Goal: Contribute content: Contribute content

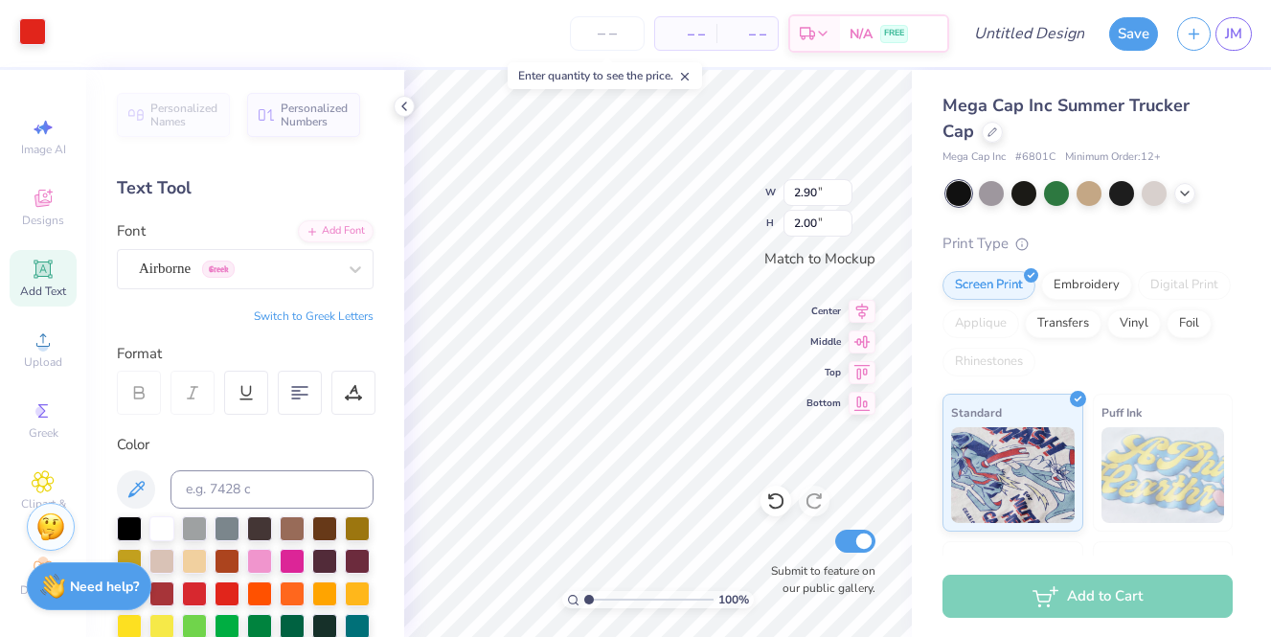
click at [32, 40] on div at bounding box center [32, 31] width 27 height 27
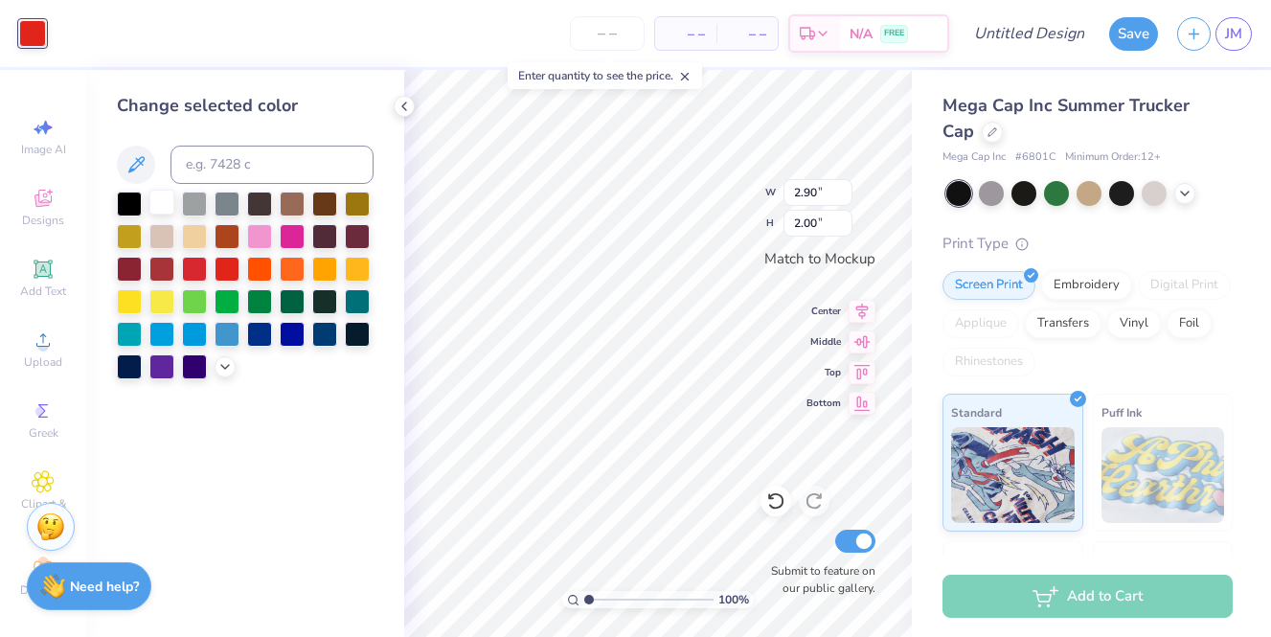
click at [153, 198] on div at bounding box center [161, 202] width 25 height 25
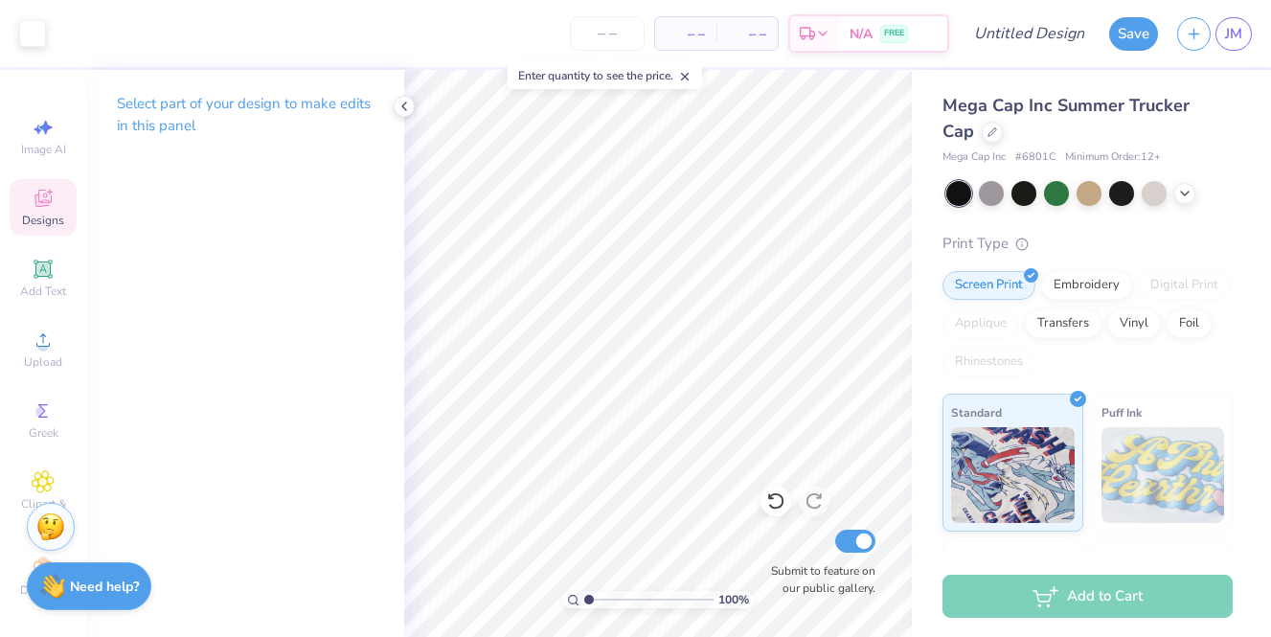
click at [34, 222] on span "Designs" at bounding box center [43, 220] width 42 height 15
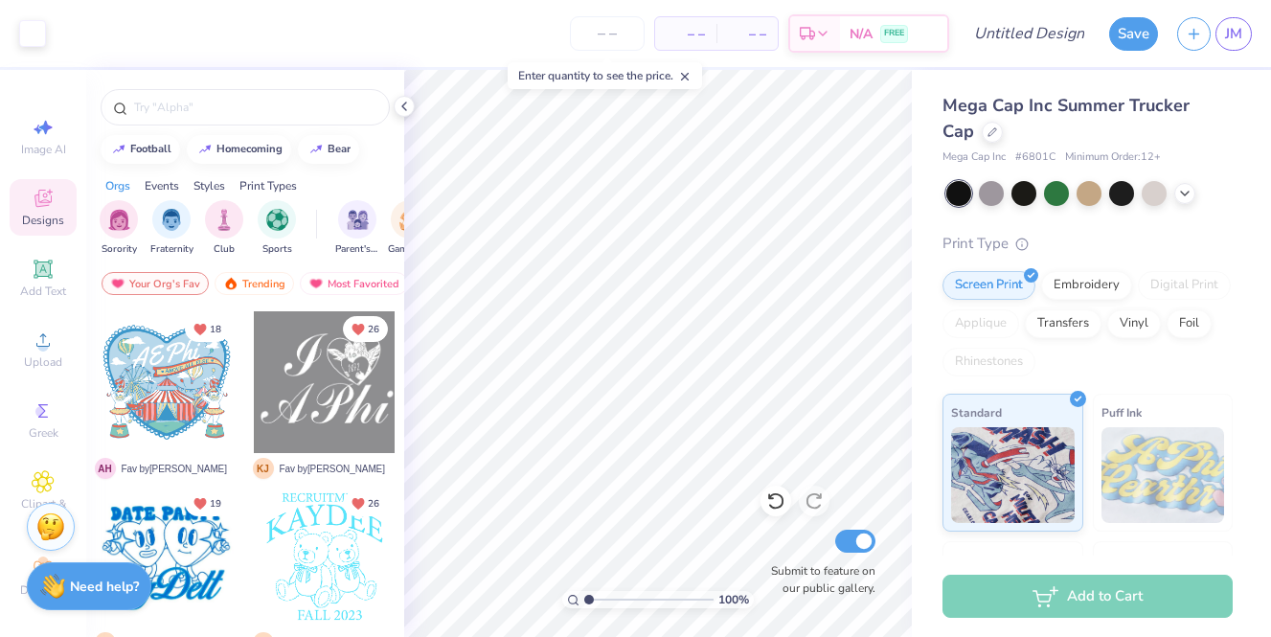
click at [37, 288] on span "Add Text" at bounding box center [43, 291] width 46 height 15
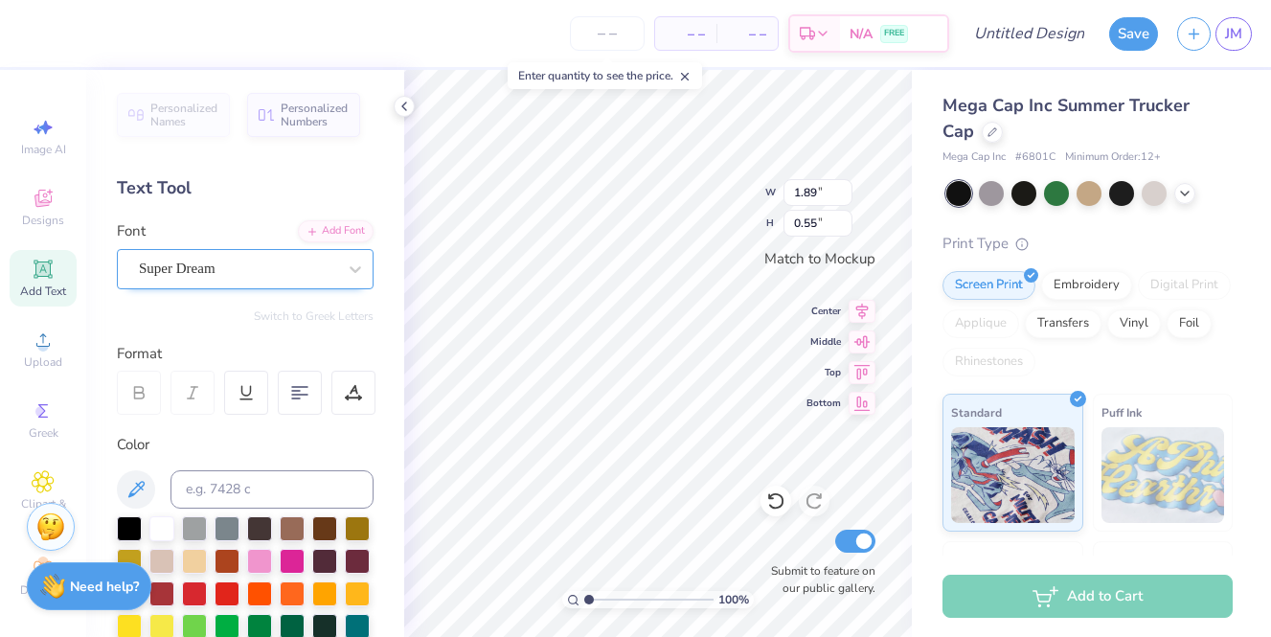
click at [167, 261] on div "Super Dream" at bounding box center [237, 269] width 201 height 30
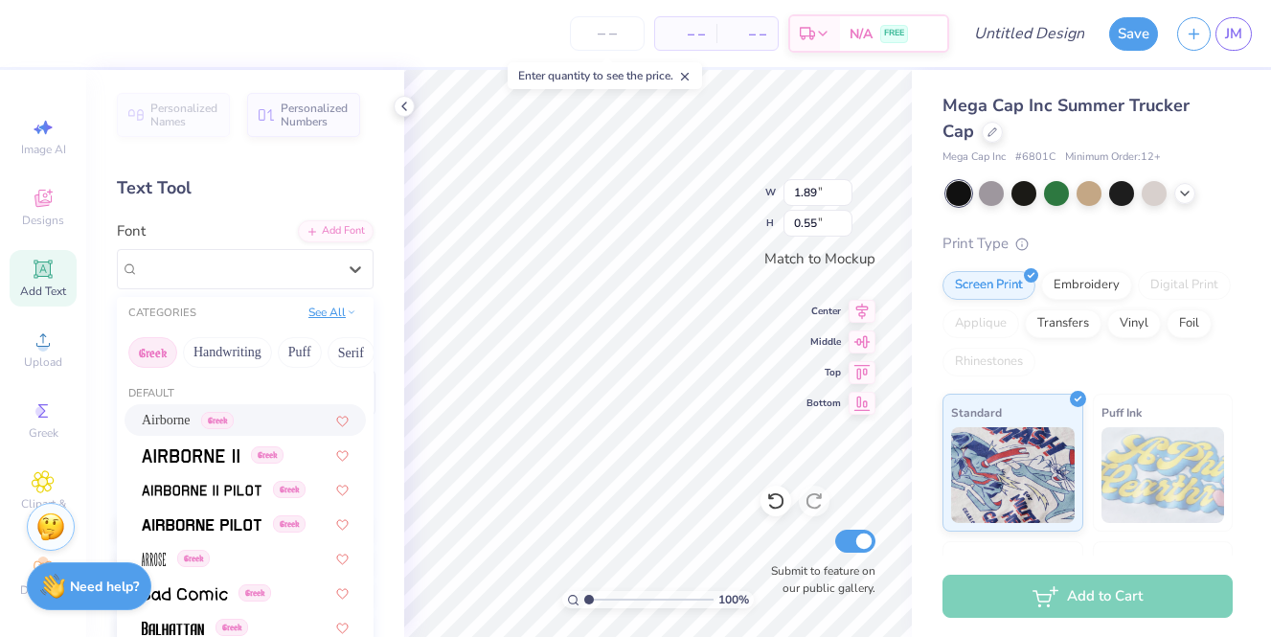
click at [350, 314] on icon at bounding box center [352, 313] width 10 height 10
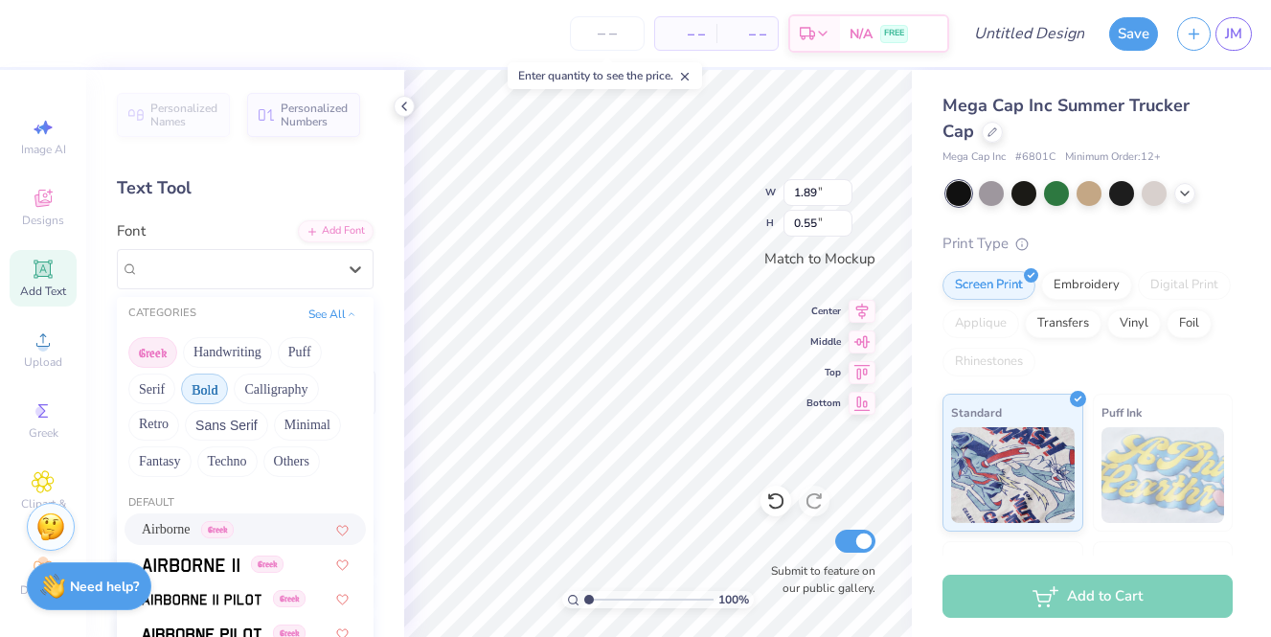
click at [211, 382] on button "Bold" at bounding box center [204, 389] width 47 height 31
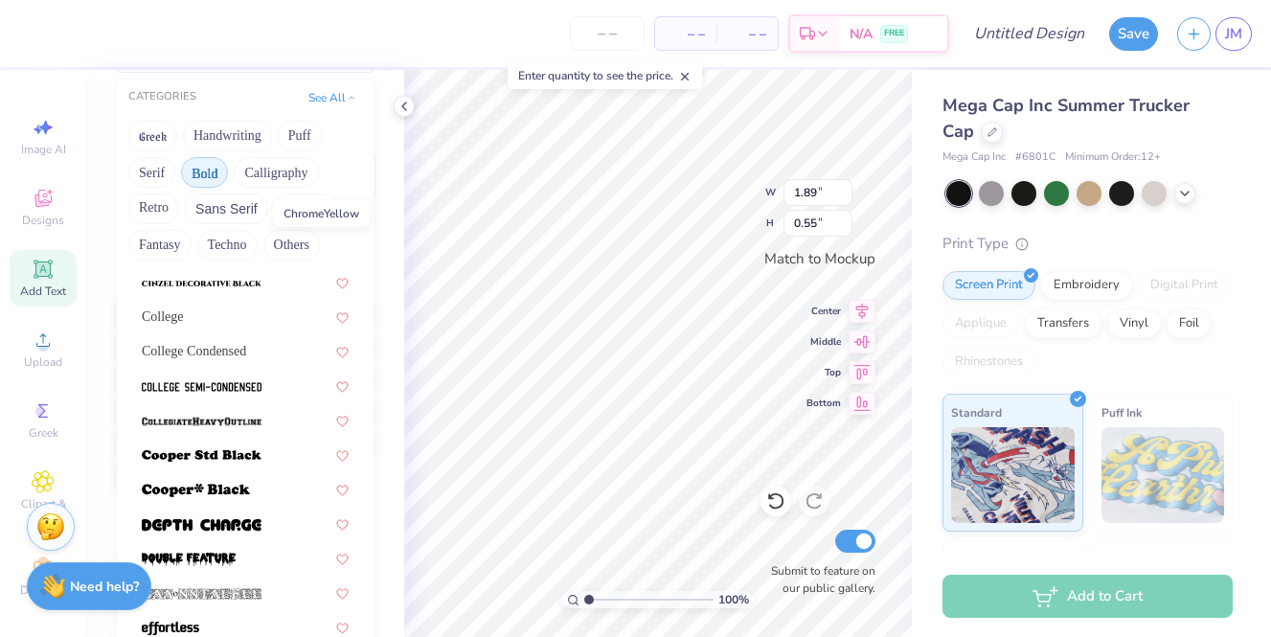
scroll to position [170, 0]
click at [214, 420] on img at bounding box center [202, 420] width 120 height 13
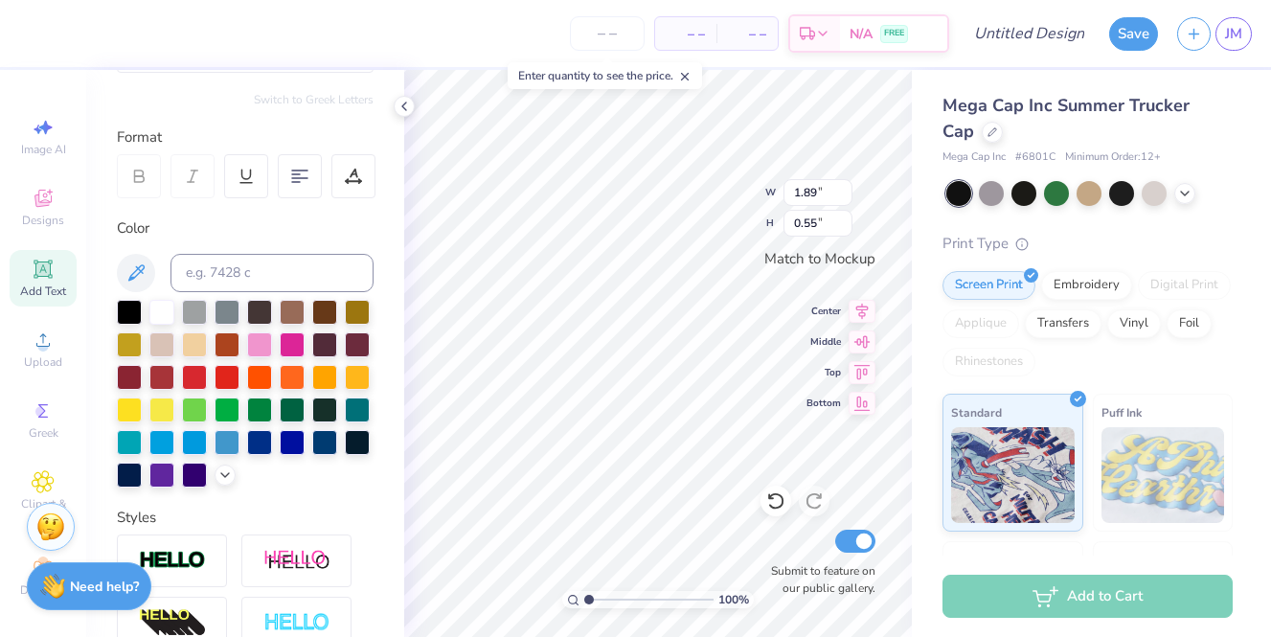
type input "2.12"
type input "0.58"
click at [193, 369] on div at bounding box center [194, 375] width 25 height 25
type textarea "U"
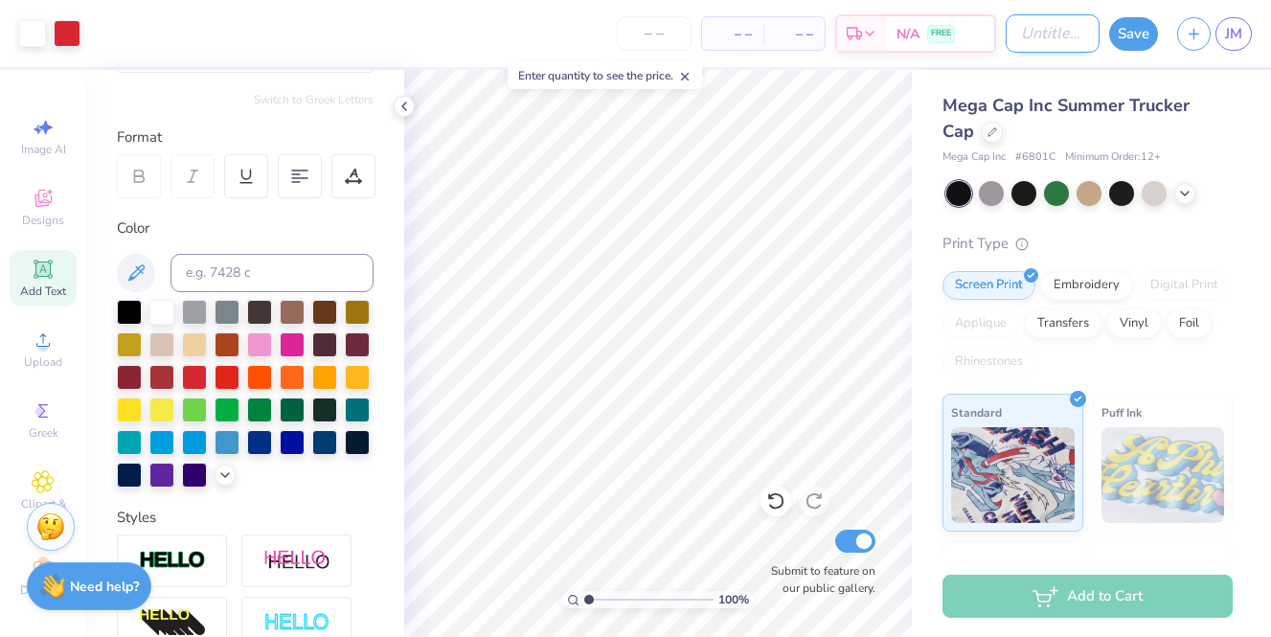
click at [1047, 40] on input "Design Title" at bounding box center [1053, 33] width 94 height 38
type input "parents weekend"
click at [1131, 40] on button "Save" at bounding box center [1133, 31] width 49 height 34
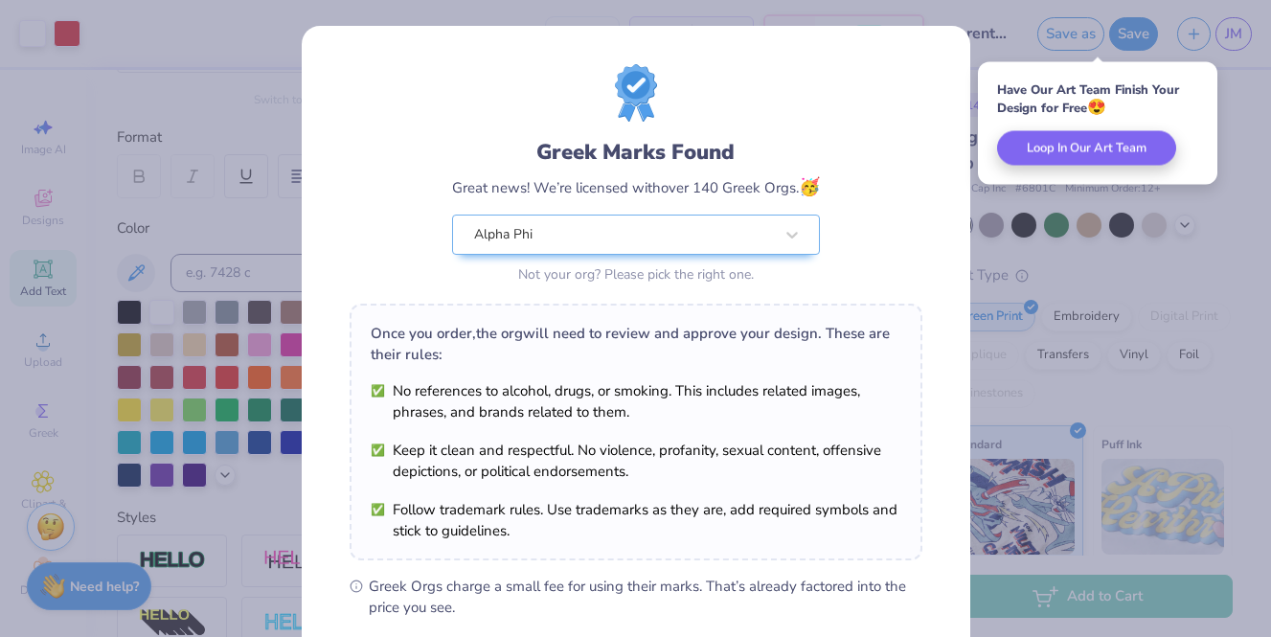
scroll to position [260, 0]
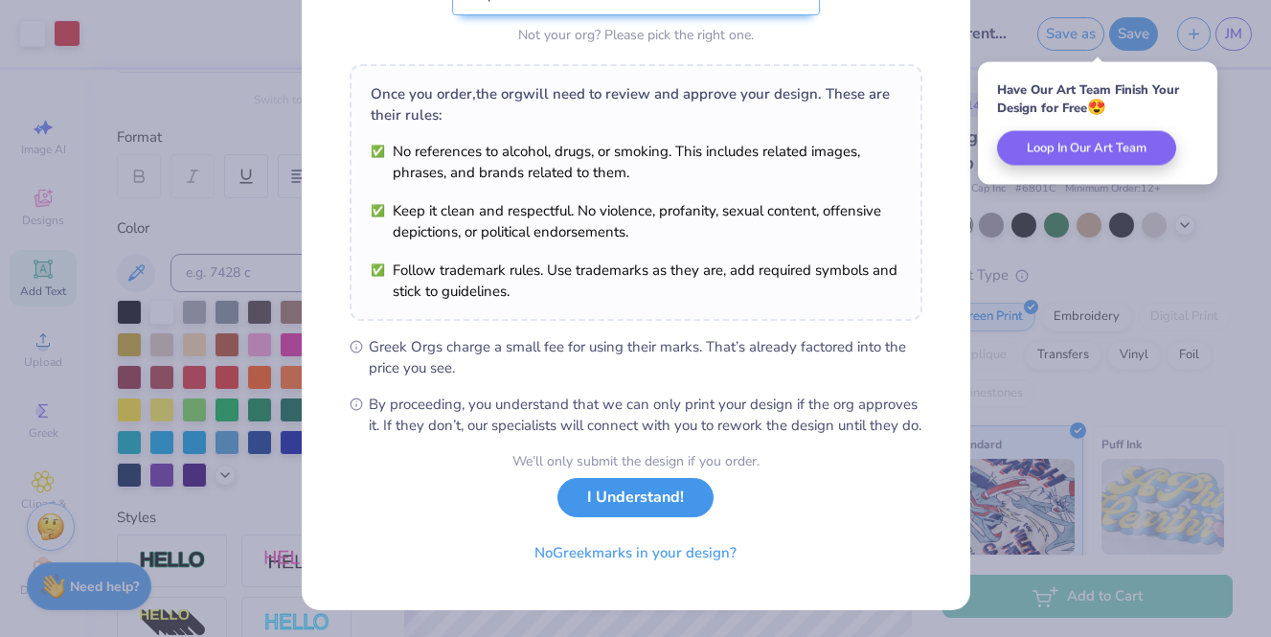
click at [655, 517] on button "I Understand!" at bounding box center [636, 497] width 156 height 39
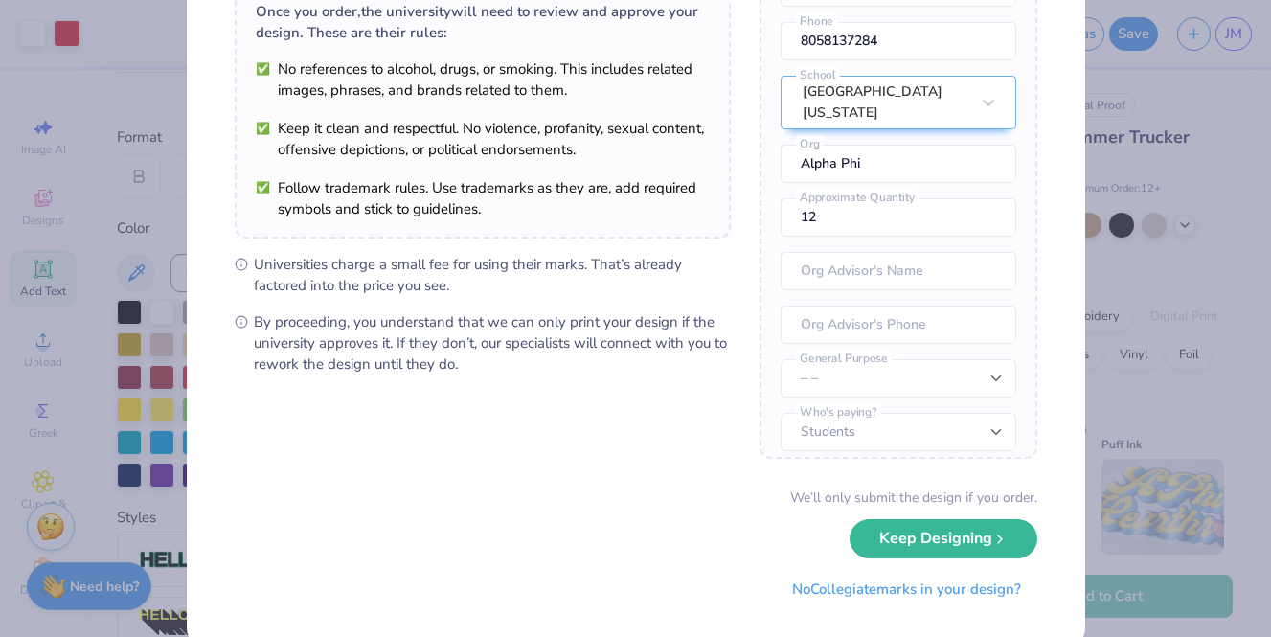
scroll to position [164, 0]
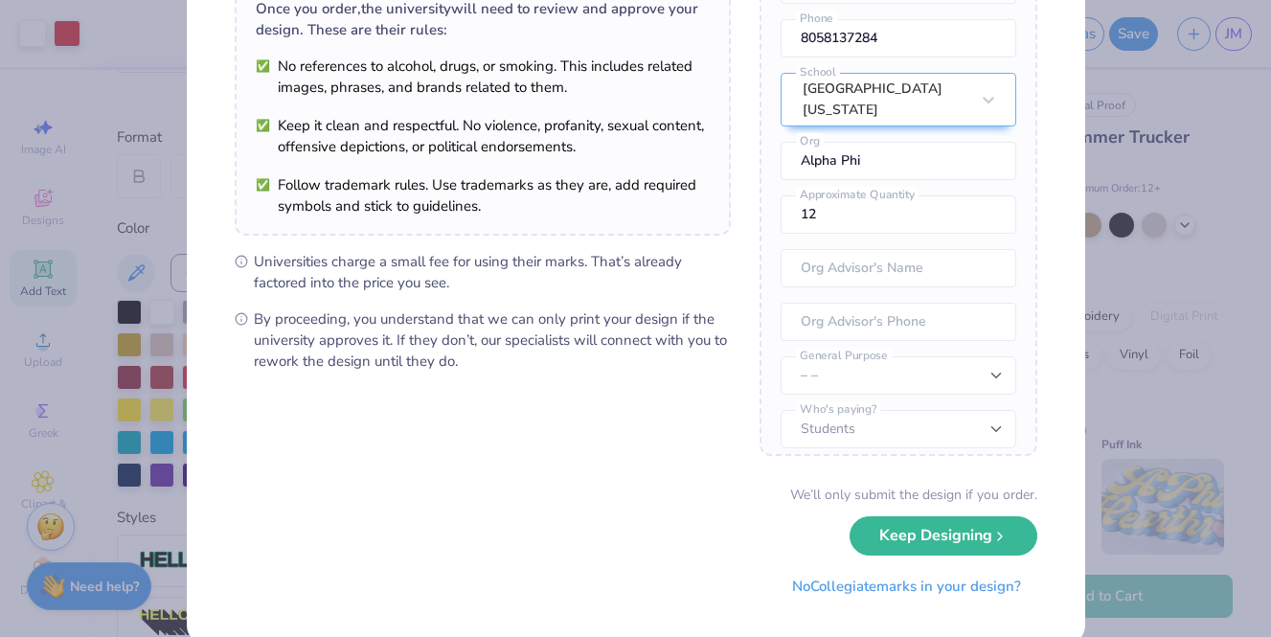
click at [966, 543] on button "Keep Designing" at bounding box center [944, 535] width 188 height 39
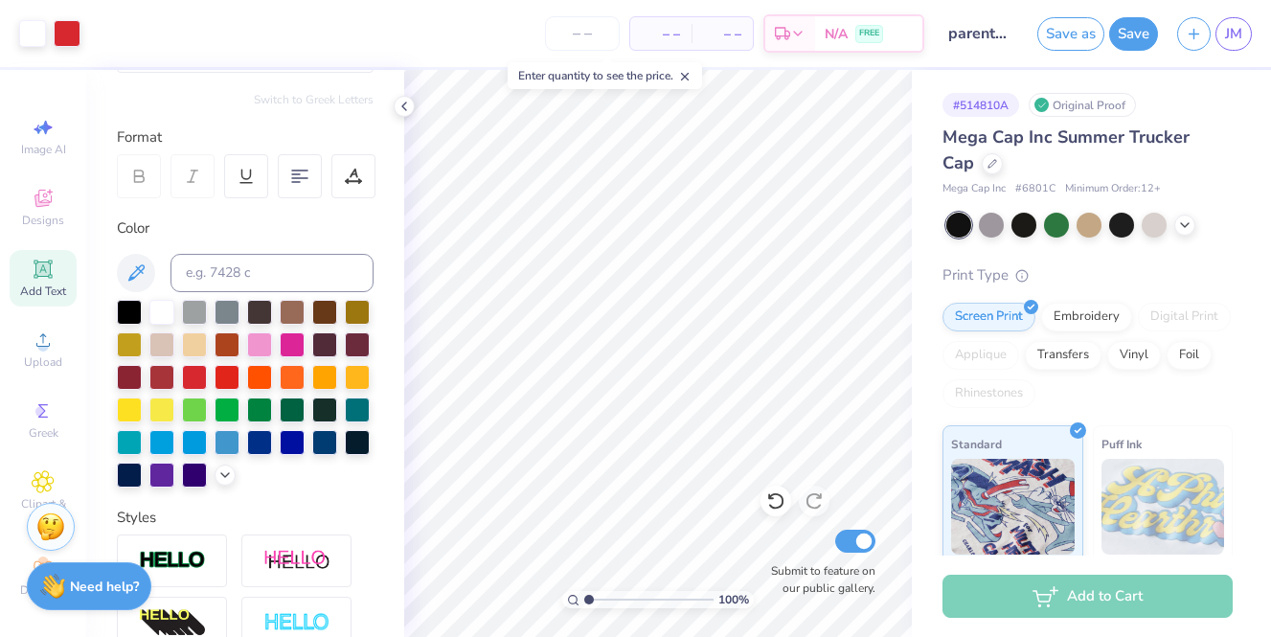
scroll to position [0, 0]
click at [1183, 236] on div at bounding box center [1090, 225] width 286 height 25
click at [1183, 228] on icon at bounding box center [1184, 223] width 15 height 15
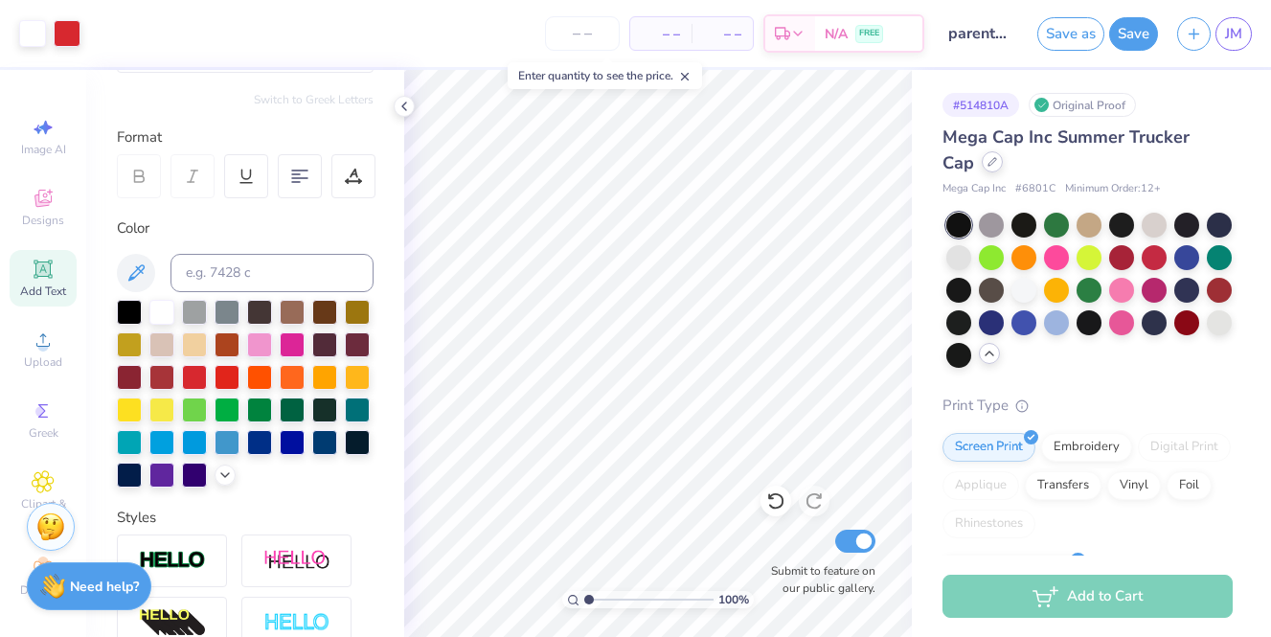
click at [982, 168] on div at bounding box center [992, 161] width 21 height 21
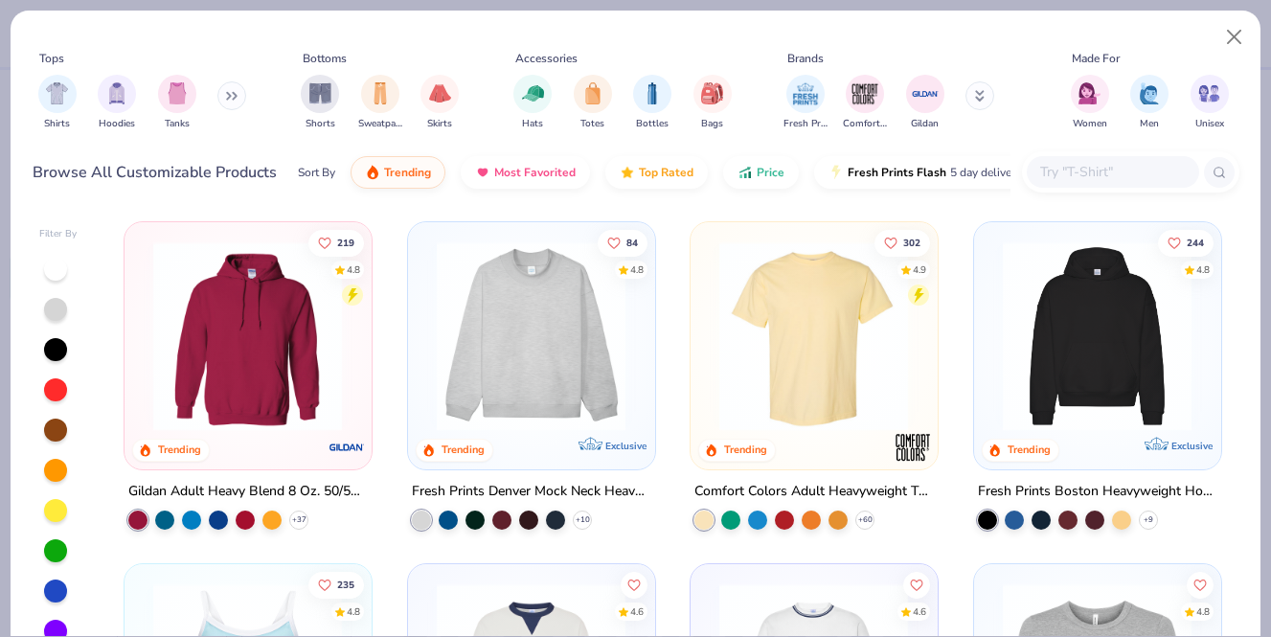
click at [1109, 169] on input "text" at bounding box center [1113, 172] width 148 height 22
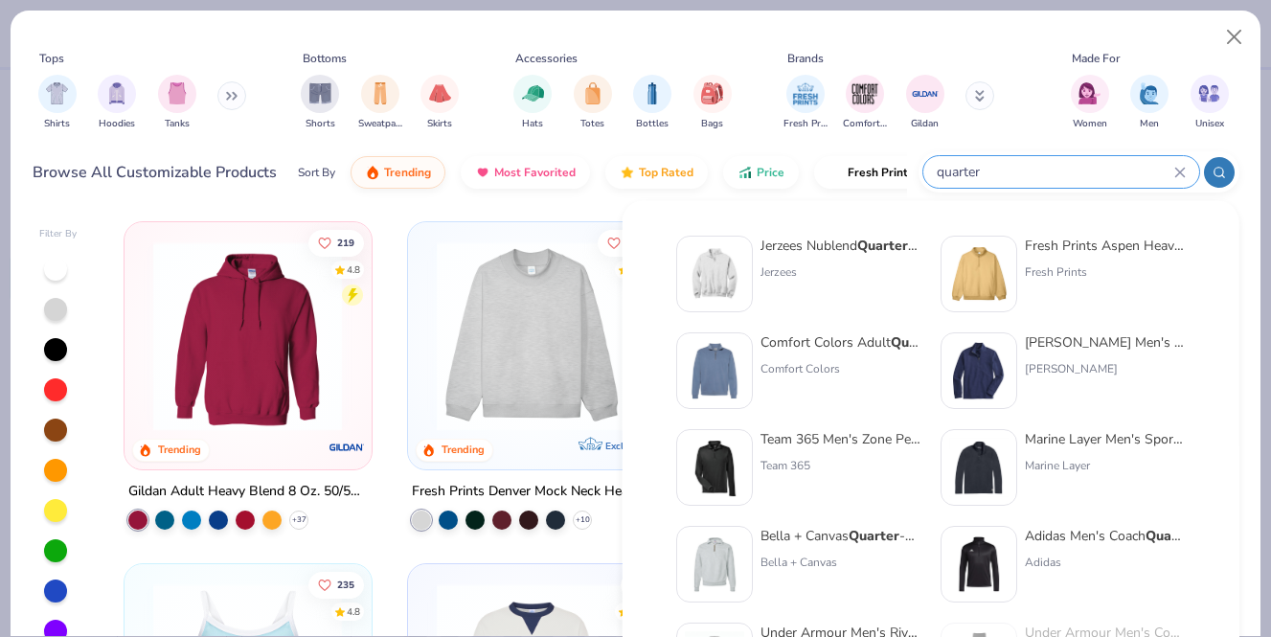
type input "quarter"
click at [772, 270] on div "Jerzees" at bounding box center [841, 271] width 161 height 17
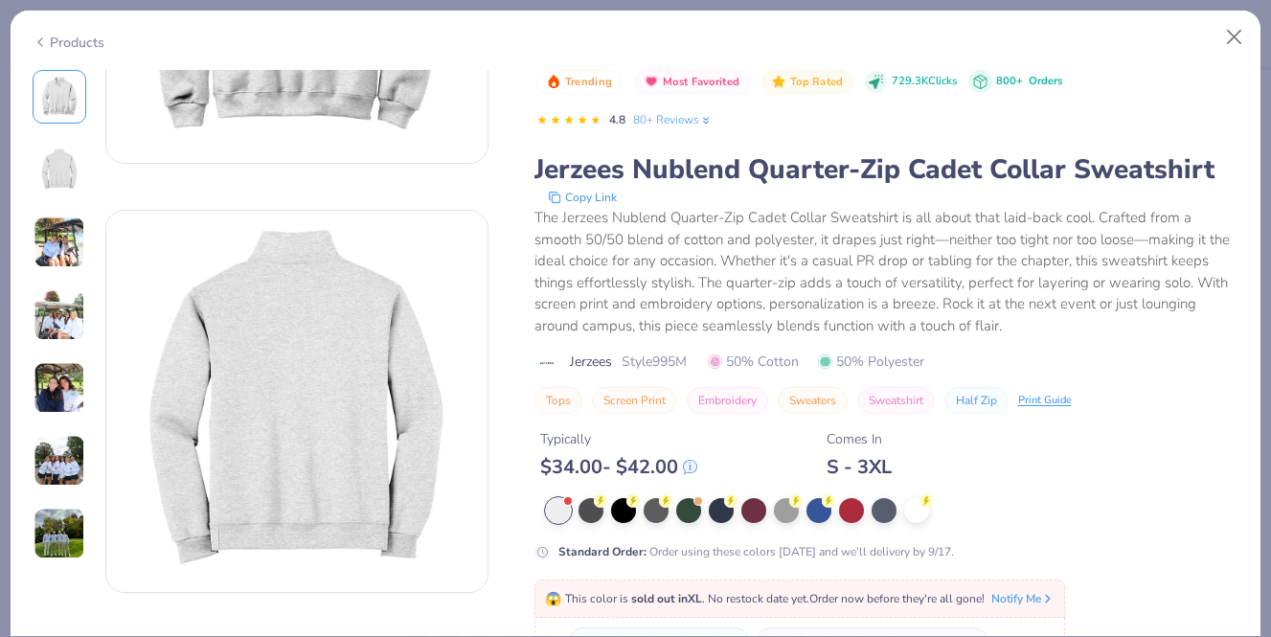
scroll to position [68, 0]
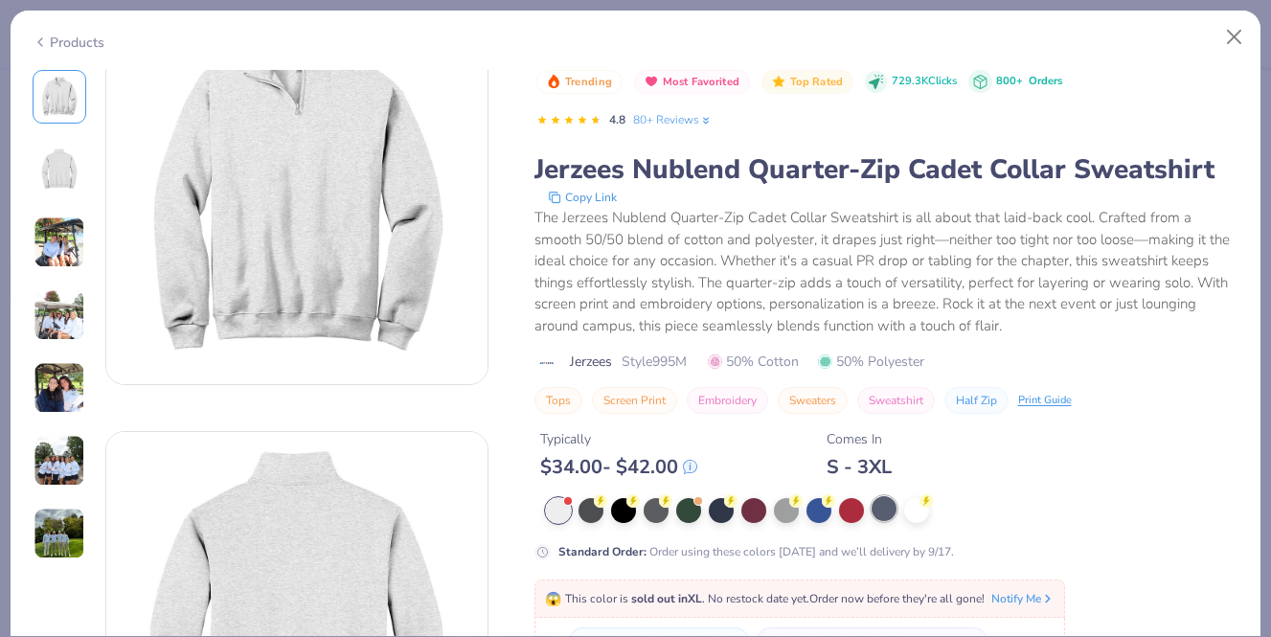
click at [888, 514] on div at bounding box center [884, 508] width 25 height 25
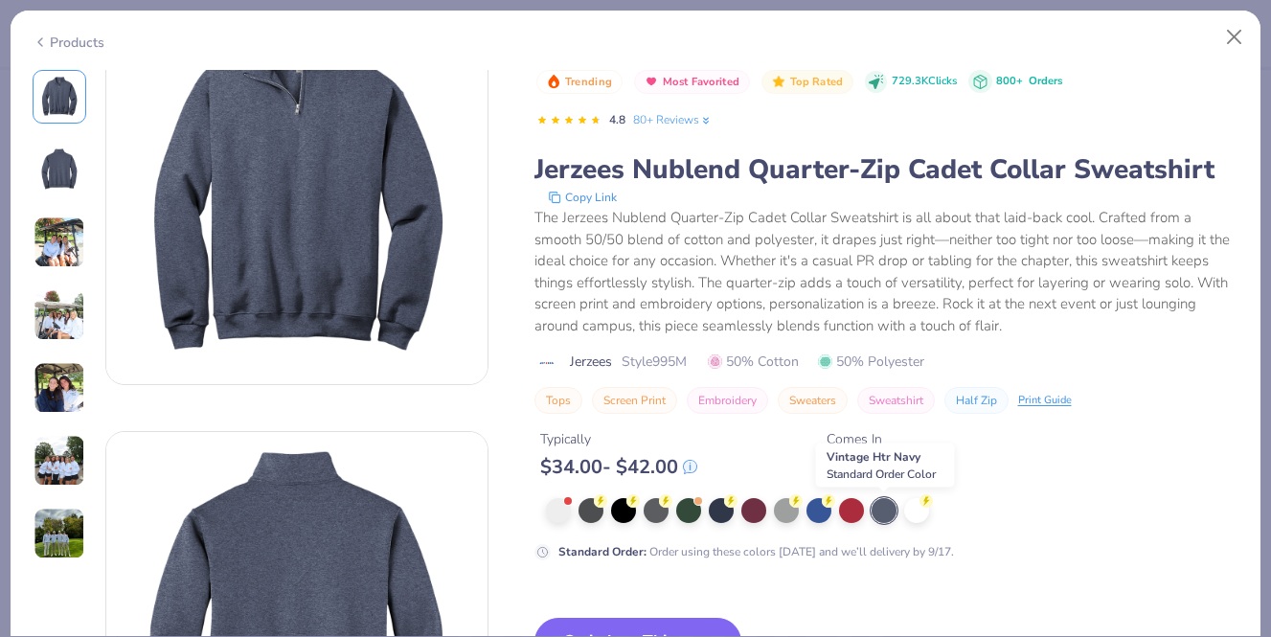
scroll to position [41, 0]
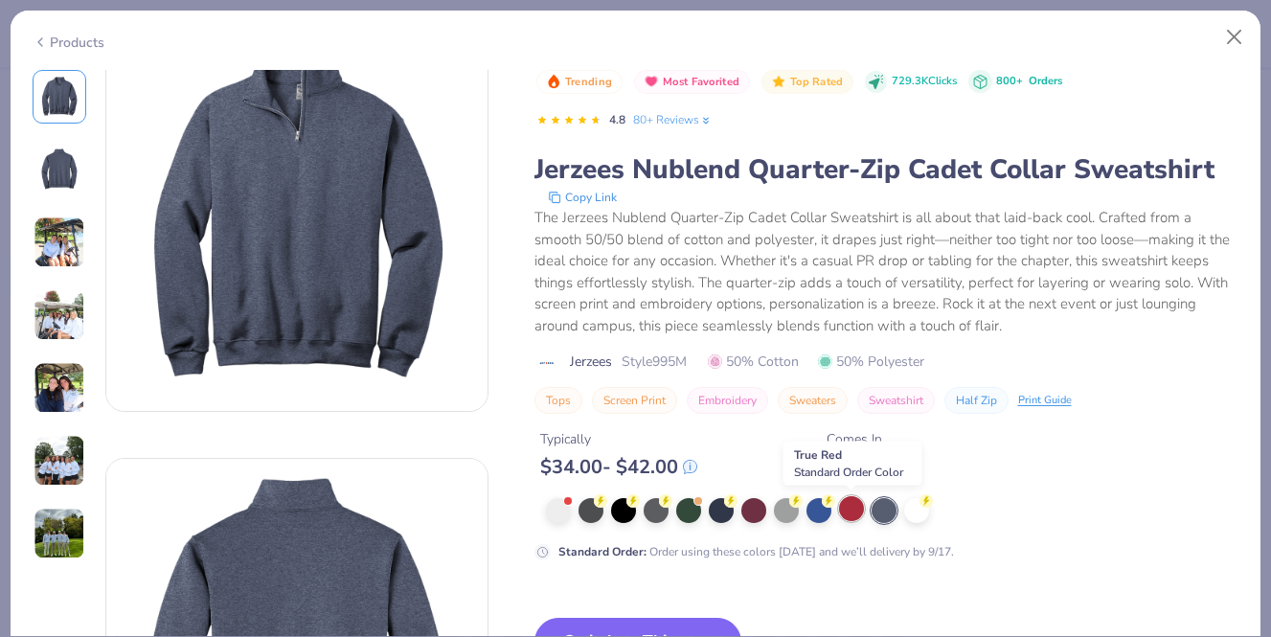
click at [853, 515] on div at bounding box center [851, 508] width 25 height 25
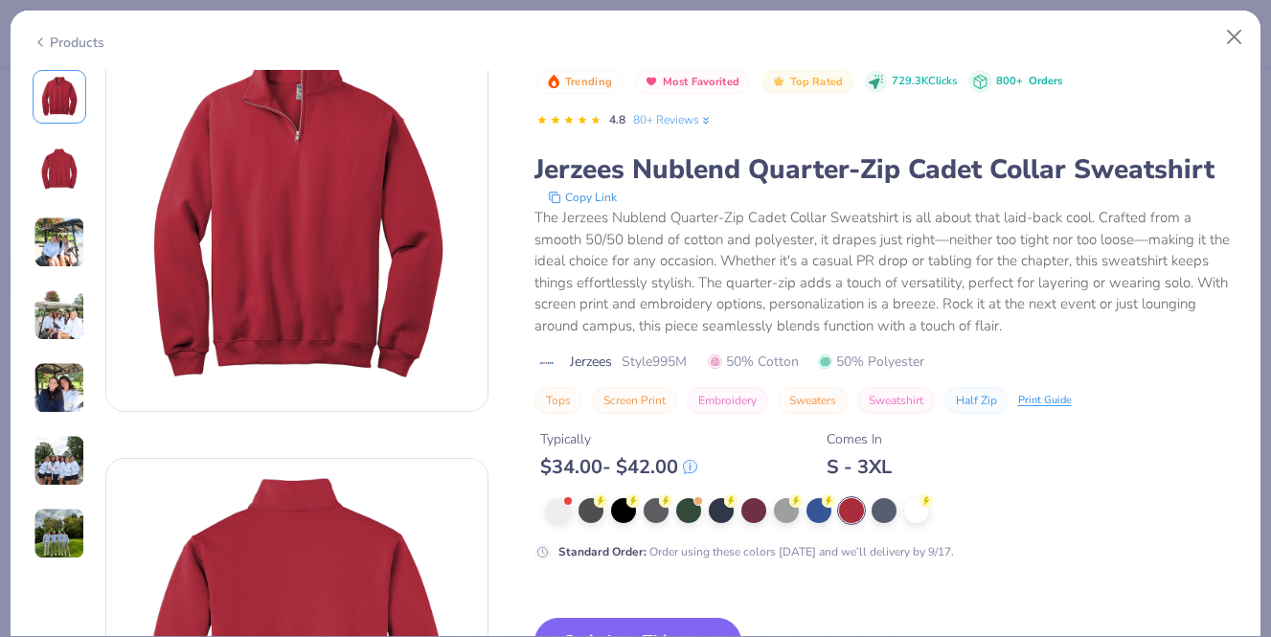
scroll to position [171, 0]
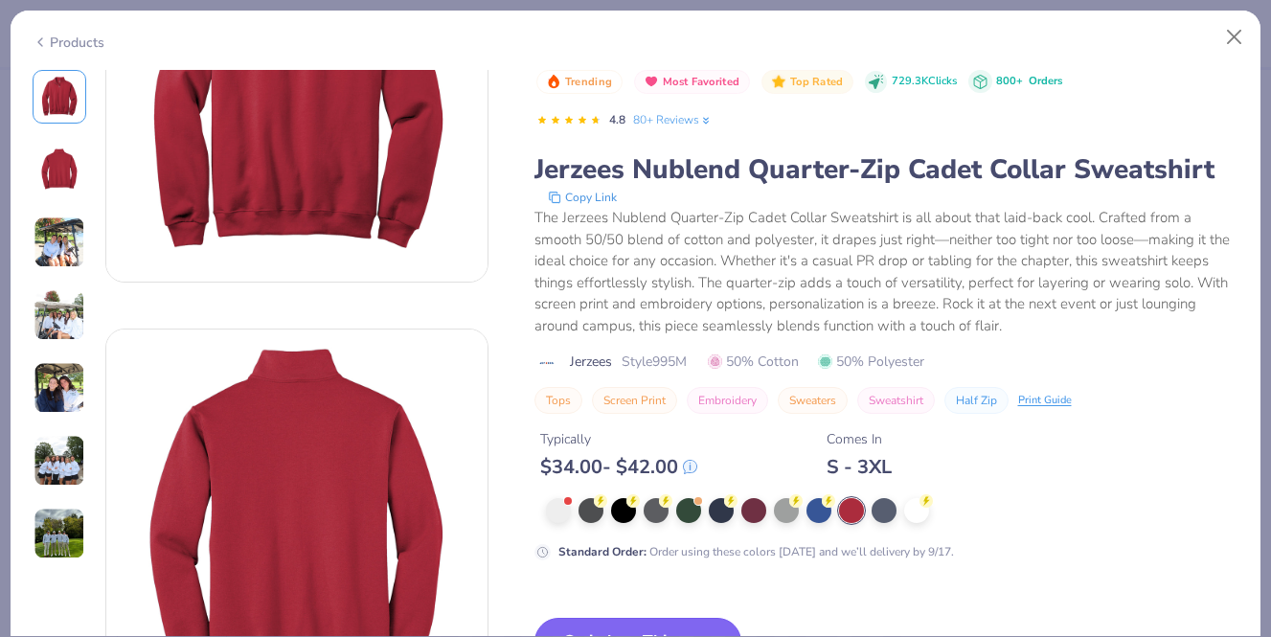
click at [676, 625] on button "Switch to This" at bounding box center [639, 642] width 208 height 48
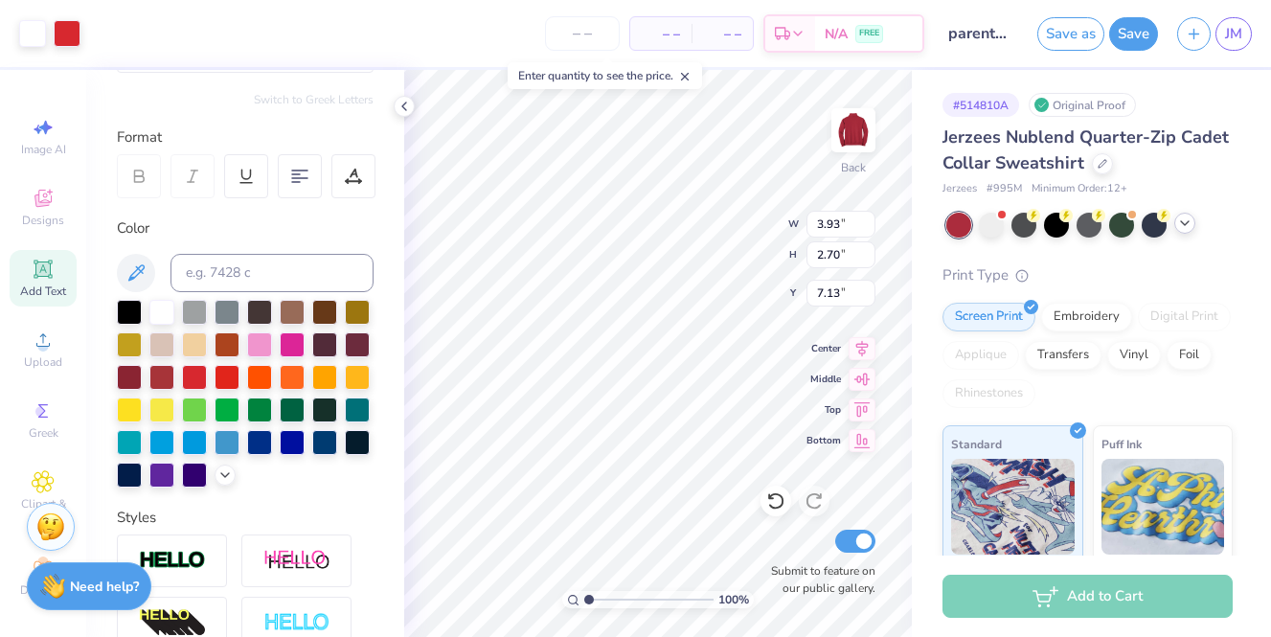
type input "3.93"
type input "2.70"
type input "4.53"
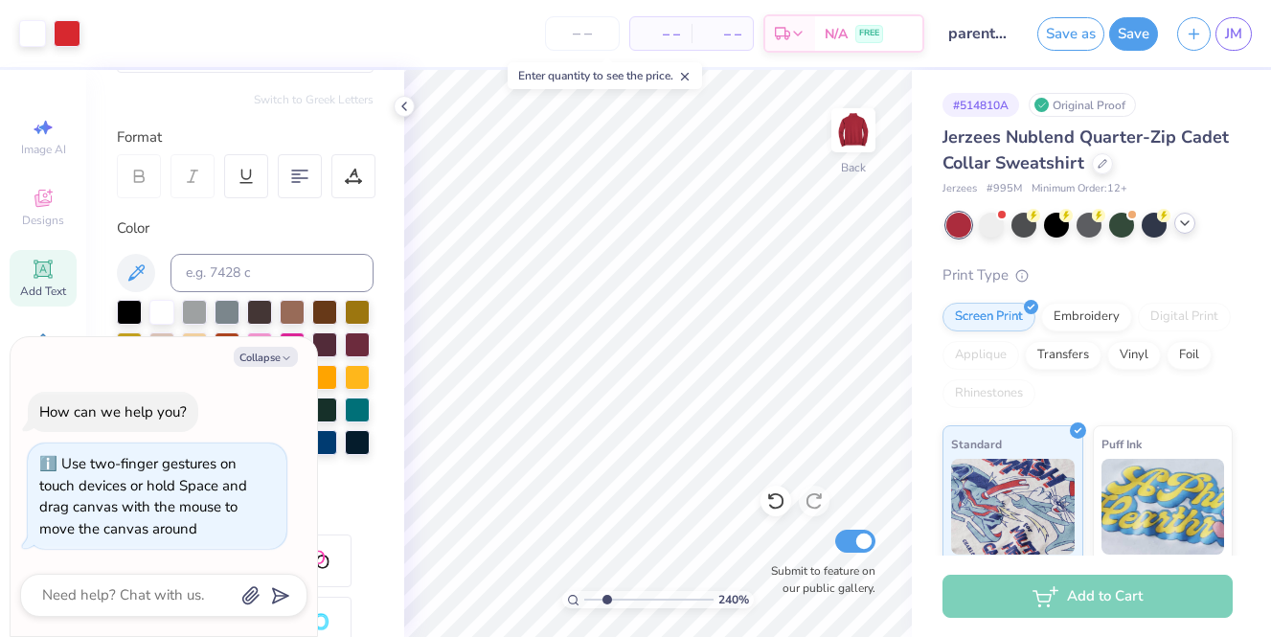
drag, startPoint x: 591, startPoint y: 596, endPoint x: 606, endPoint y: 597, distance: 15.4
type input "2.4"
click at [606, 597] on input "range" at bounding box center [648, 599] width 129 height 17
click at [124, 314] on div at bounding box center [129, 310] width 25 height 25
click at [123, 307] on div at bounding box center [129, 310] width 25 height 25
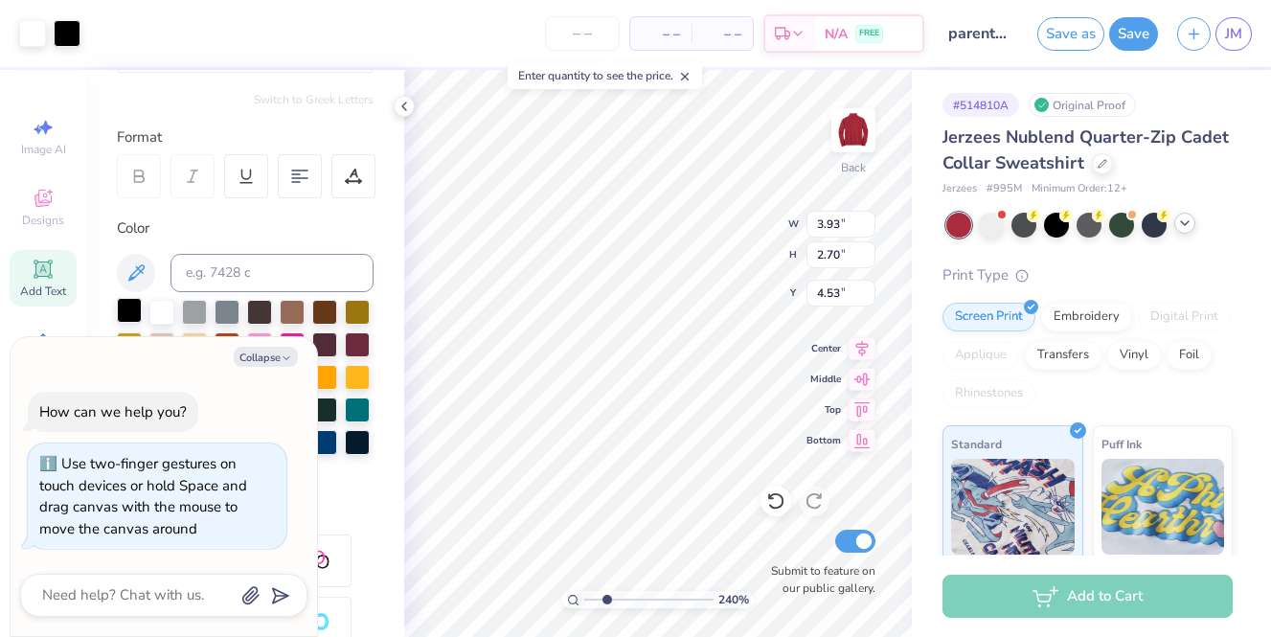
click at [122, 308] on div at bounding box center [129, 310] width 25 height 25
click at [25, 34] on div at bounding box center [32, 31] width 27 height 27
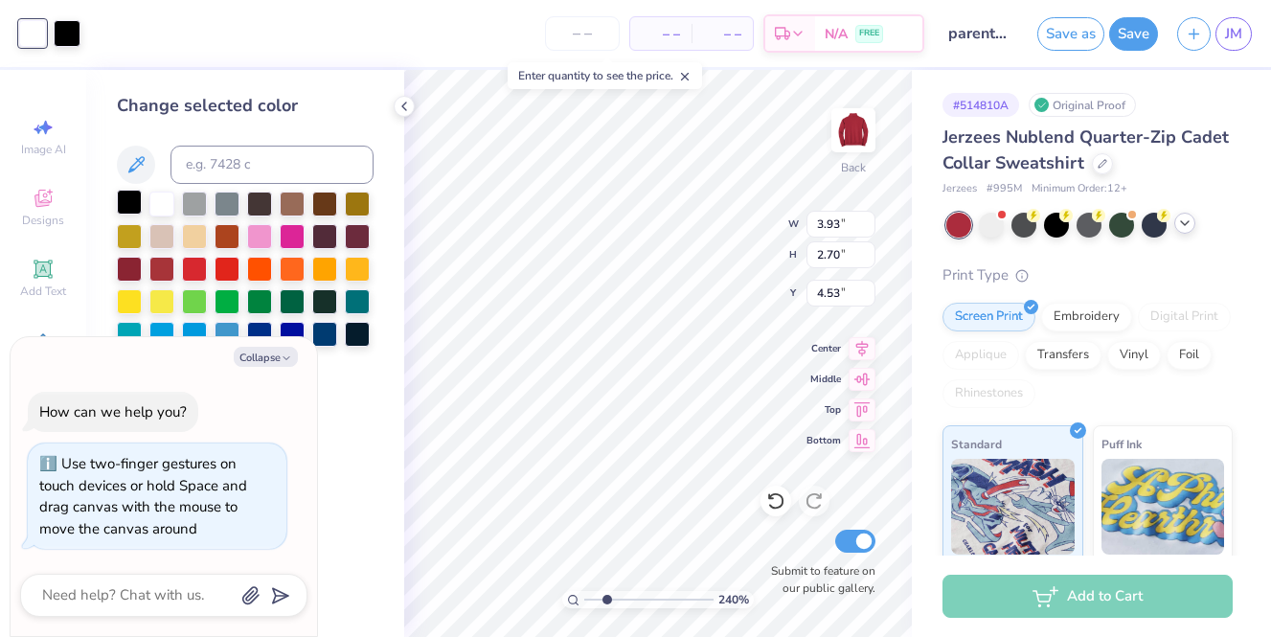
click at [129, 198] on div at bounding box center [129, 202] width 25 height 25
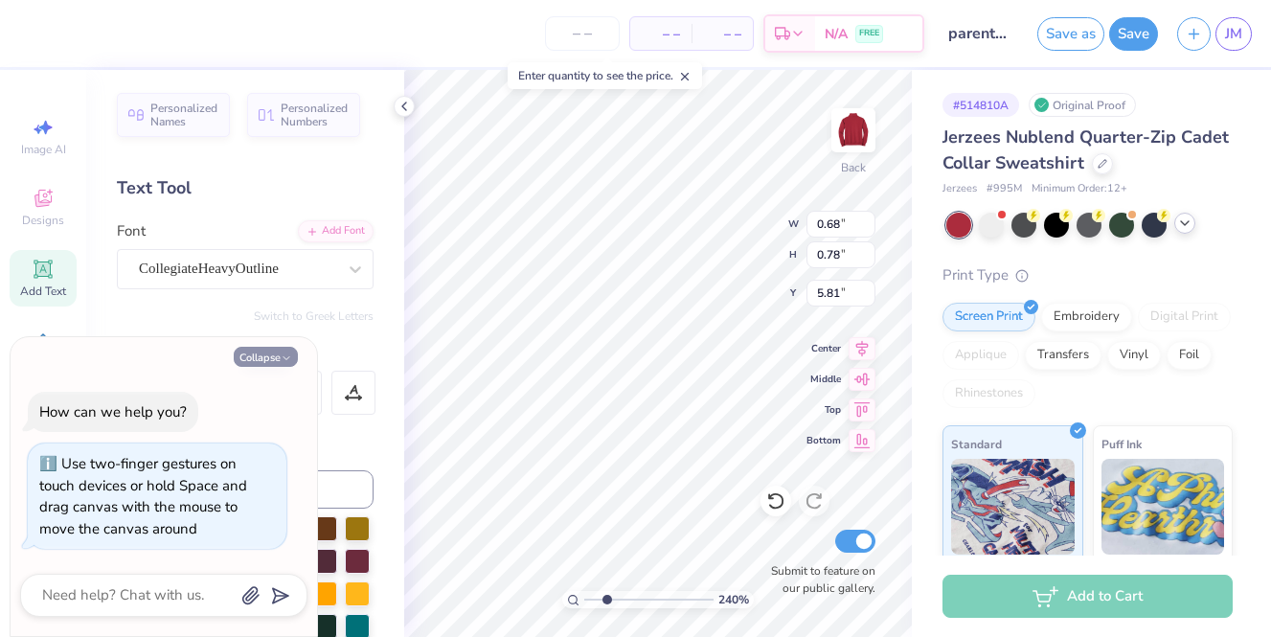
click at [263, 353] on button "Collapse" at bounding box center [266, 357] width 64 height 20
type textarea "x"
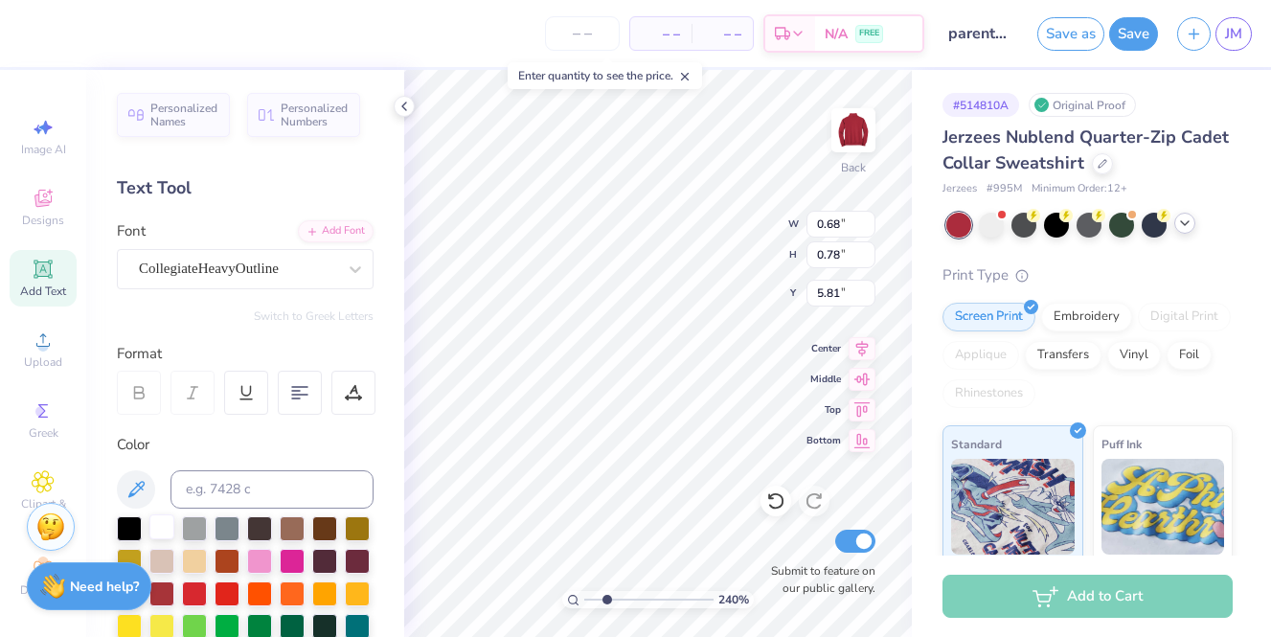
click at [161, 521] on div at bounding box center [161, 526] width 25 height 25
click at [593, 599] on input "range" at bounding box center [648, 599] width 129 height 17
drag, startPoint x: 592, startPoint y: 599, endPoint x: 569, endPoint y: 598, distance: 23.0
type input "1"
click at [584, 598] on input "range" at bounding box center [648, 599] width 129 height 17
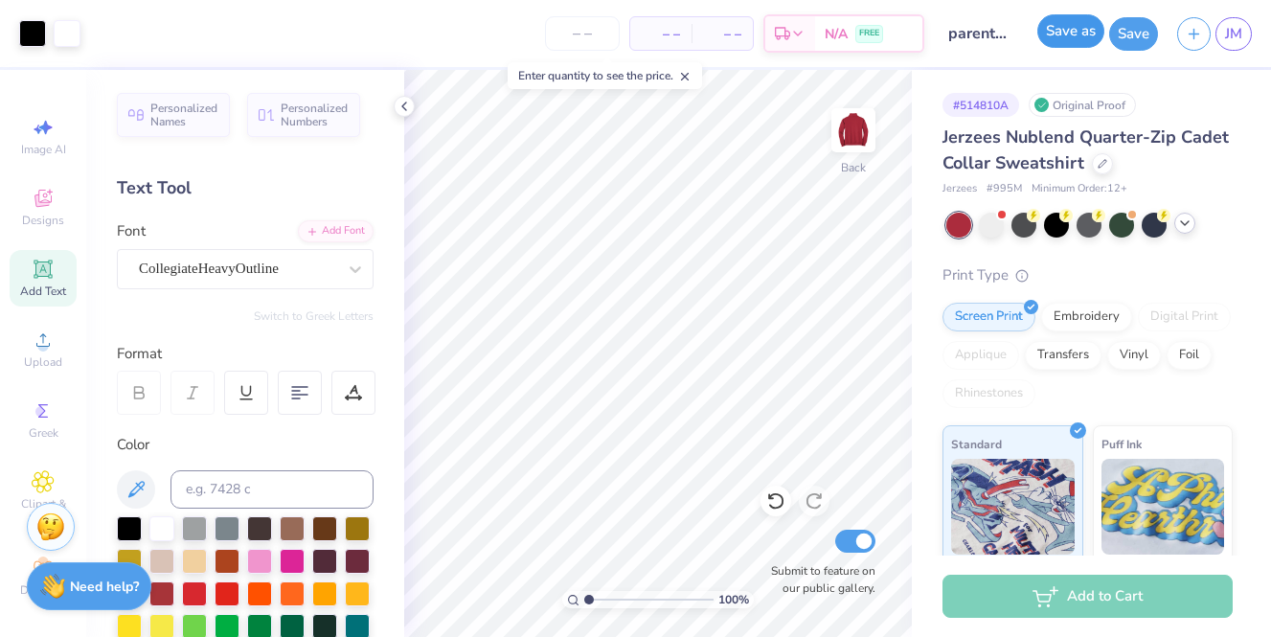
click at [1064, 23] on button "Save as" at bounding box center [1071, 31] width 67 height 34
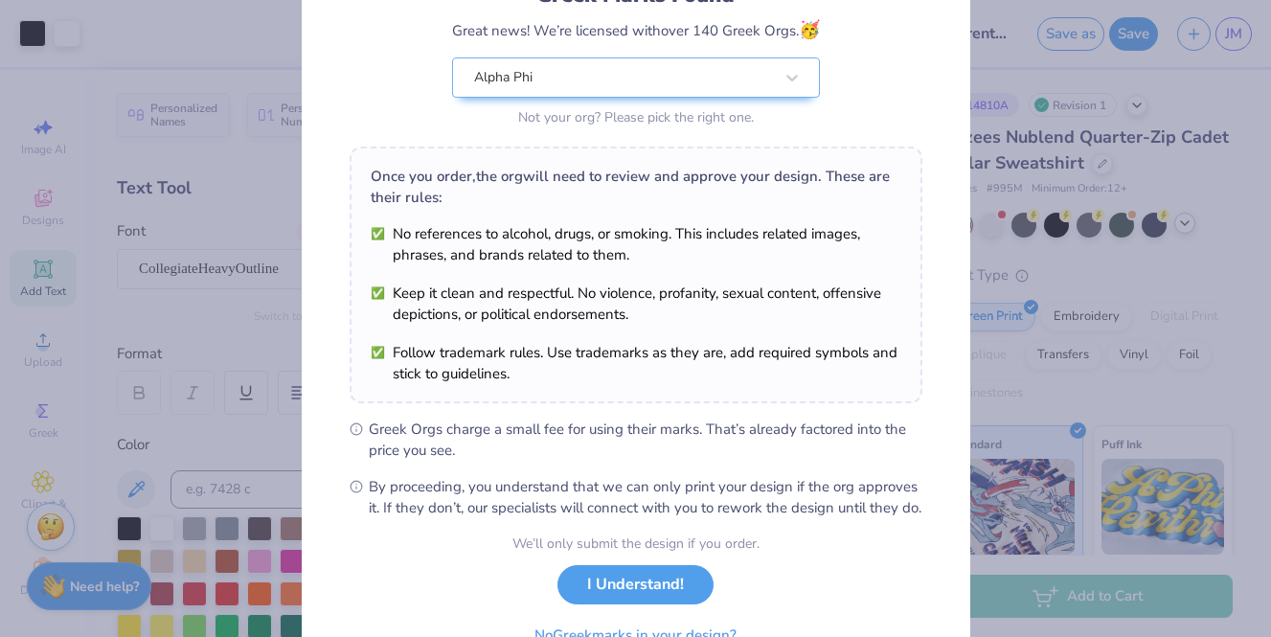
scroll to position [260, 0]
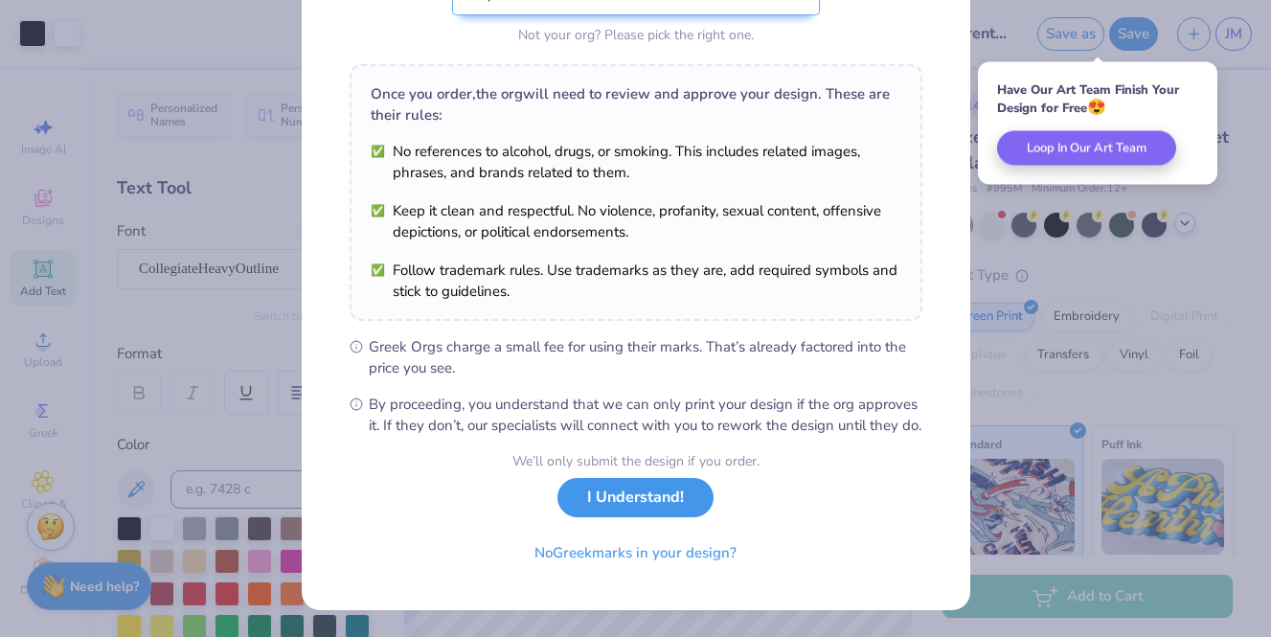
click at [605, 513] on button "I Understand!" at bounding box center [636, 497] width 156 height 39
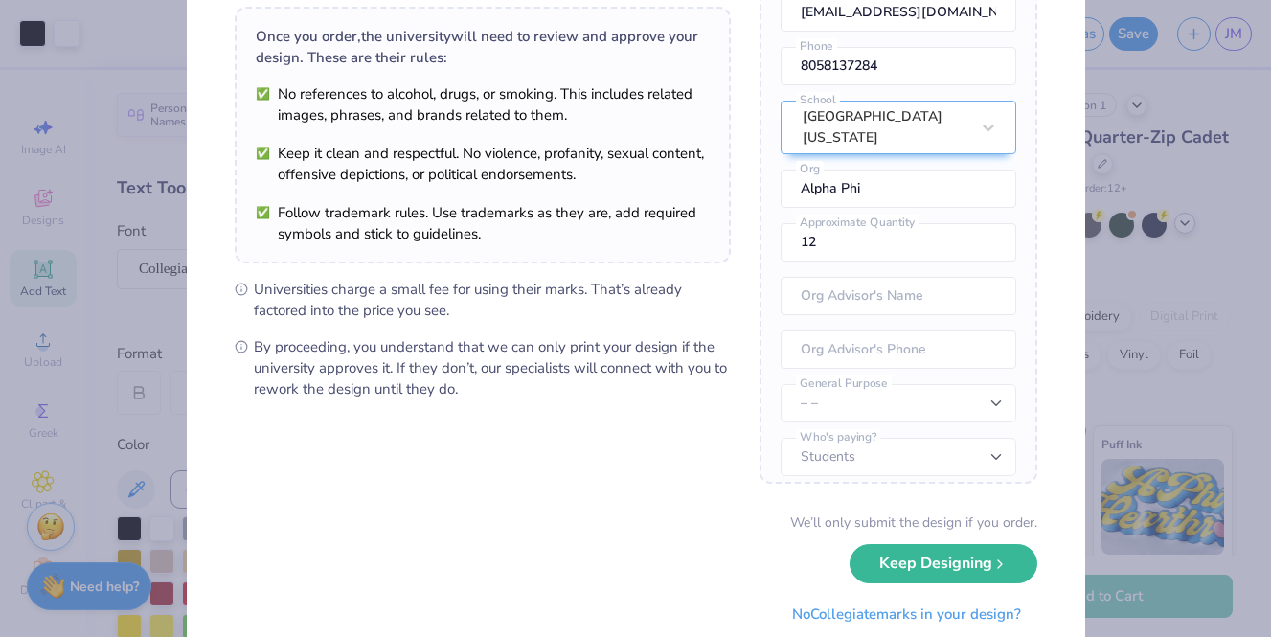
scroll to position [196, 0]
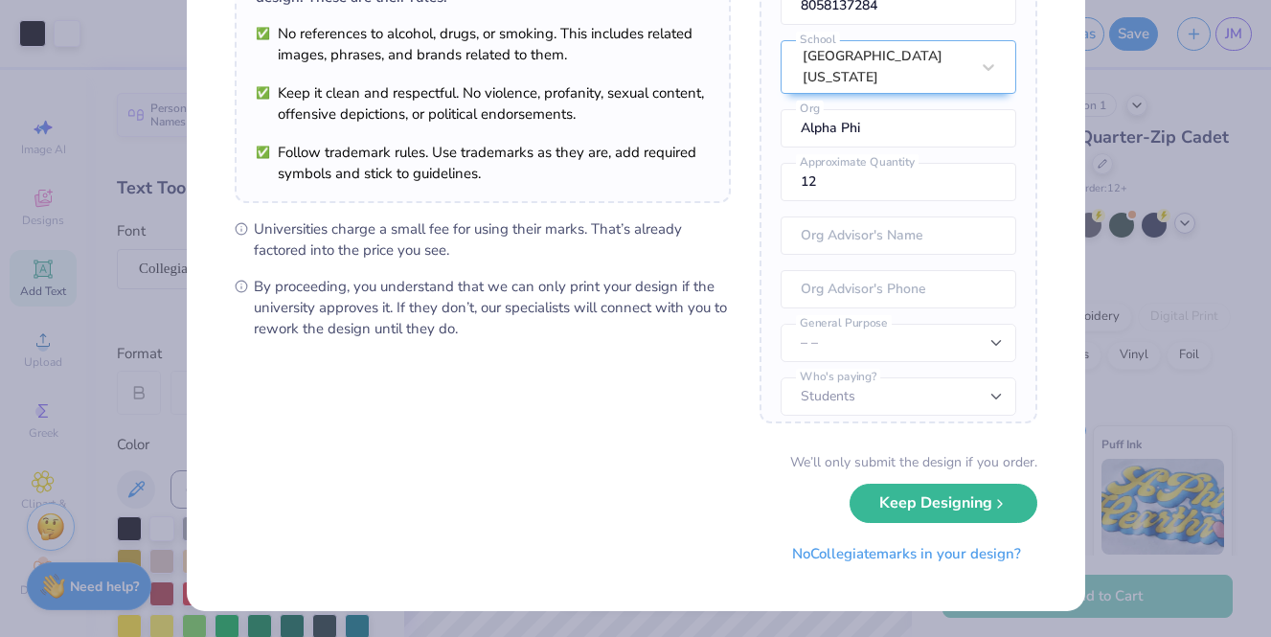
click at [925, 515] on button "Keep Designing" at bounding box center [944, 503] width 188 height 39
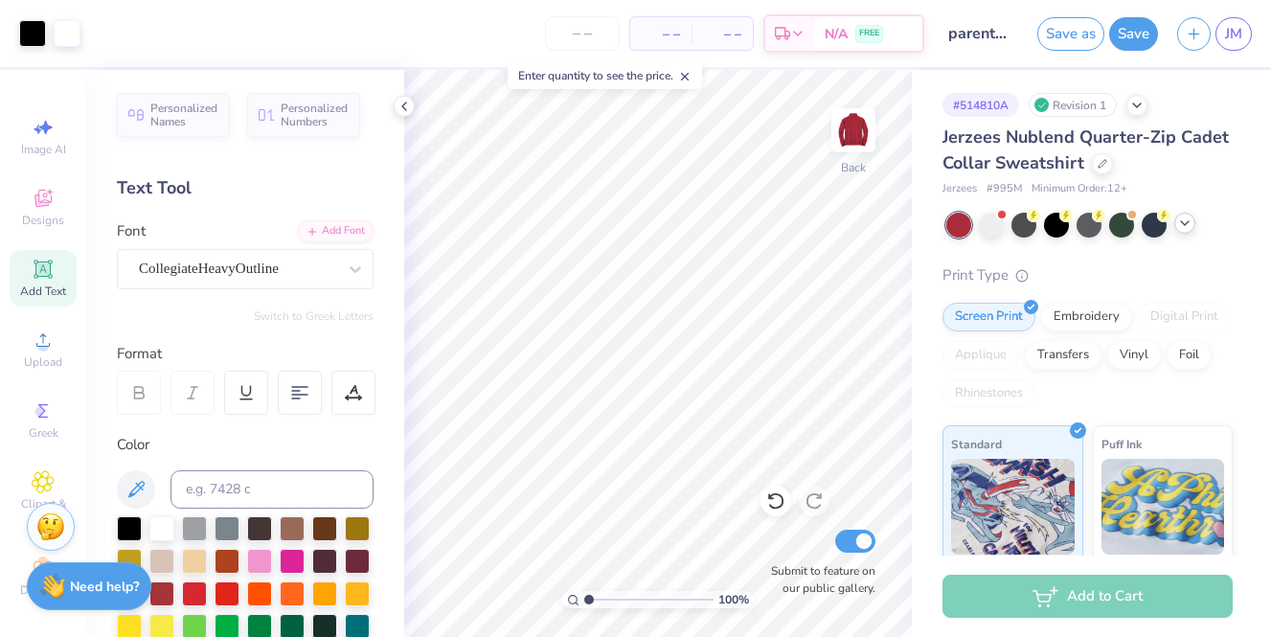
scroll to position [0, 0]
click at [1225, 48] on link "JM" at bounding box center [1234, 34] width 36 height 34
